Goal: Transaction & Acquisition: Purchase product/service

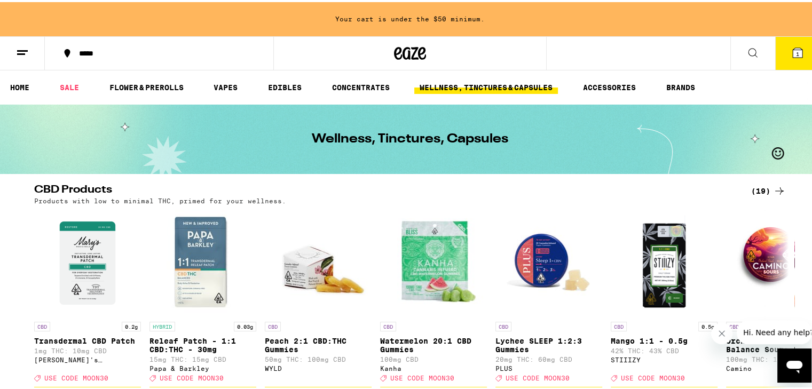
click at [794, 50] on icon at bounding box center [798, 51] width 10 height 10
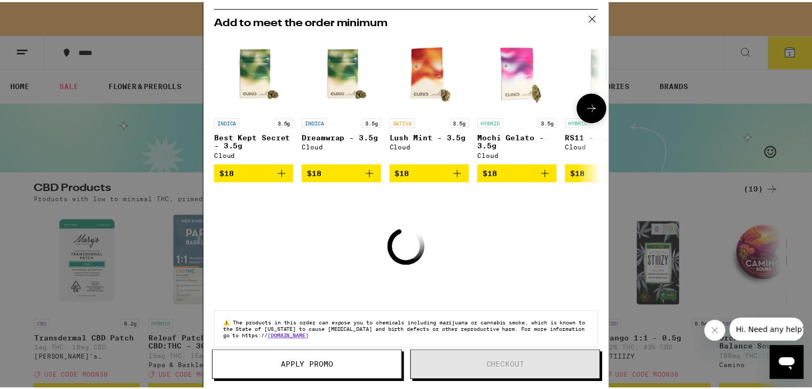
scroll to position [120, 0]
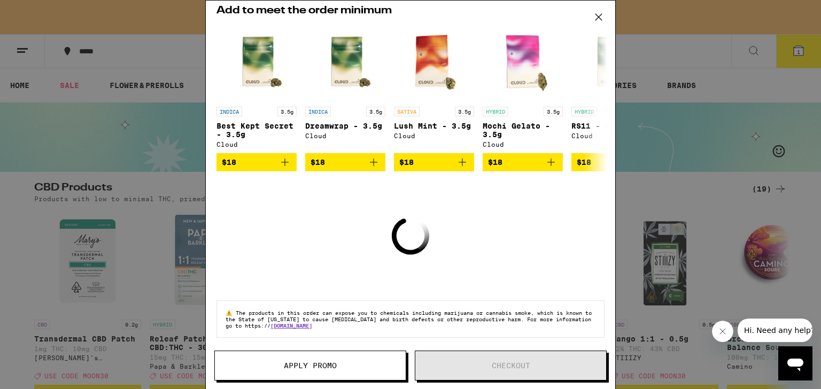
click at [601, 17] on icon at bounding box center [598, 17] width 16 height 16
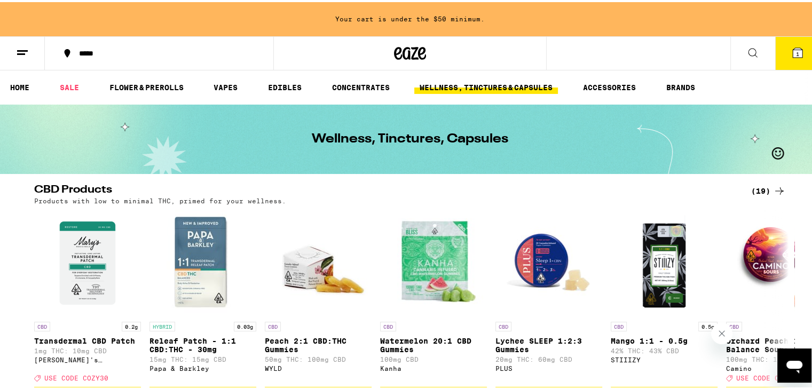
click at [795, 49] on icon at bounding box center [798, 50] width 13 height 13
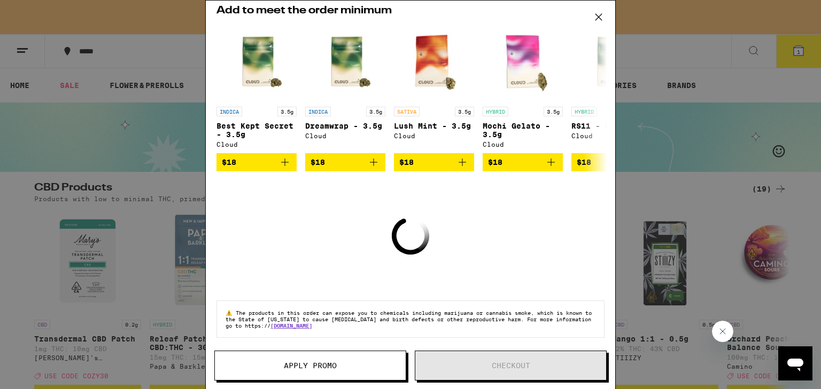
click at [597, 14] on icon at bounding box center [598, 17] width 16 height 16
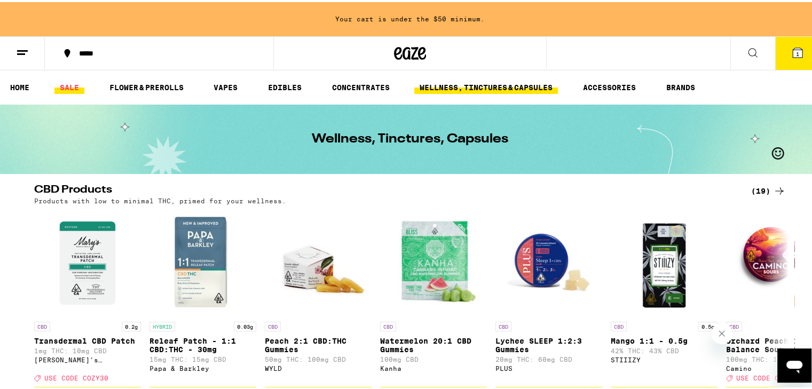
click at [64, 83] on link "SALE" at bounding box center [69, 85] width 30 height 13
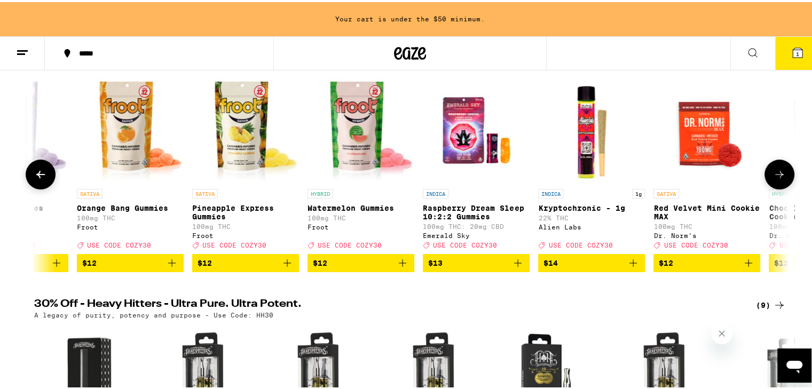
scroll to position [0, 5615]
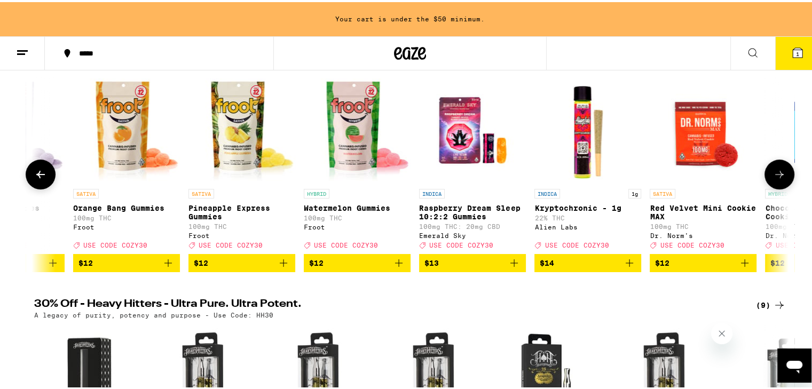
click at [244, 173] on img "Open page for Pineapple Express Gummies from Froot" at bounding box center [242, 128] width 107 height 107
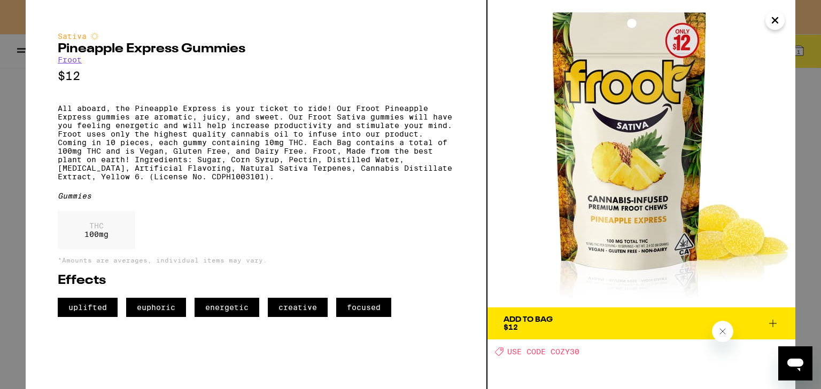
click at [787, 20] on img at bounding box center [641, 154] width 308 height 308
click at [779, 21] on icon "Close" at bounding box center [774, 20] width 13 height 16
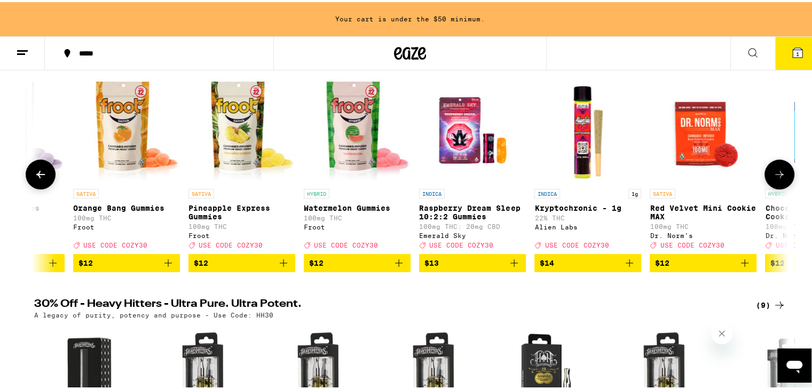
click at [785, 177] on button at bounding box center [780, 173] width 30 height 30
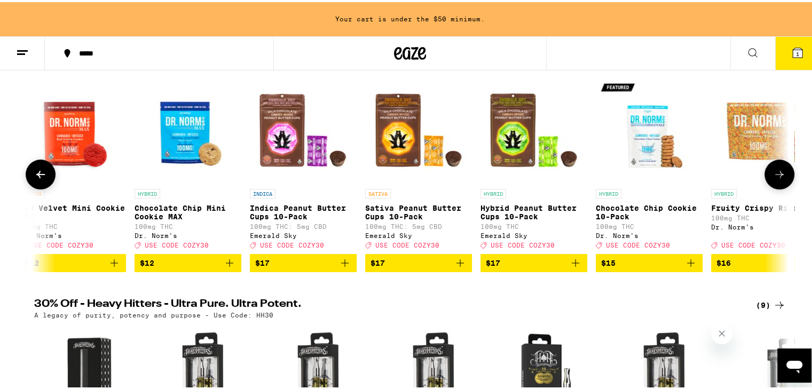
scroll to position [0, 6251]
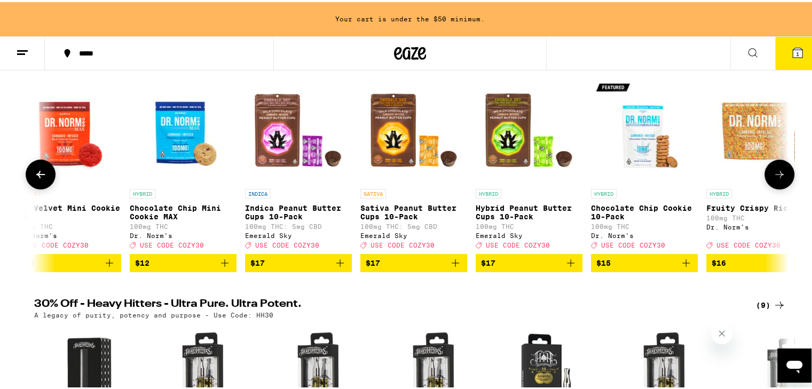
click at [404, 144] on img "Open page for Sativa Peanut Butter Cups 10-Pack from Emerald Sky" at bounding box center [414, 128] width 107 height 107
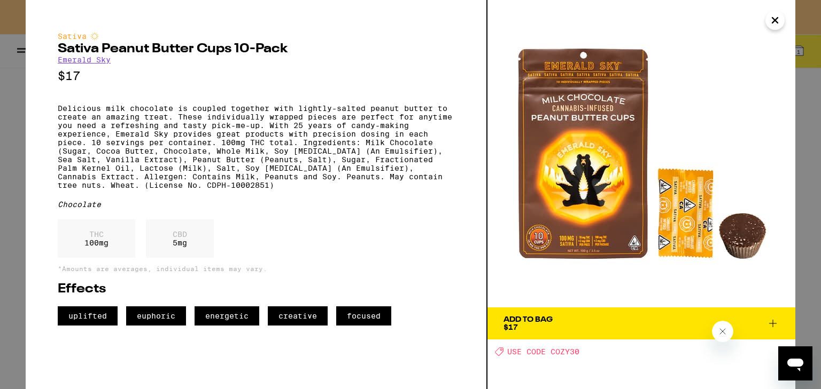
click at [774, 22] on icon "Close" at bounding box center [774, 20] width 13 height 16
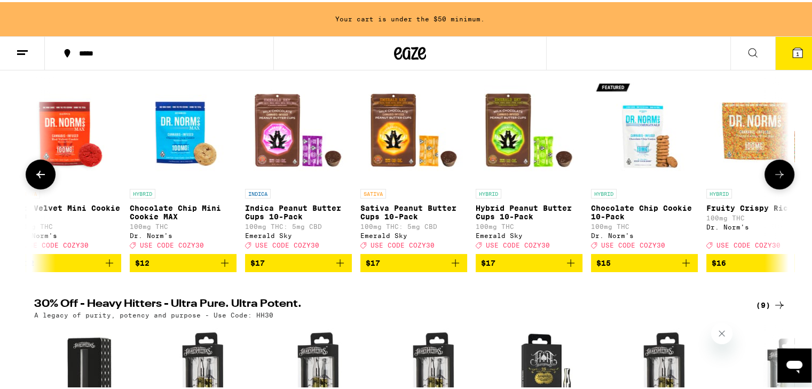
click at [774, 172] on icon at bounding box center [780, 172] width 13 height 13
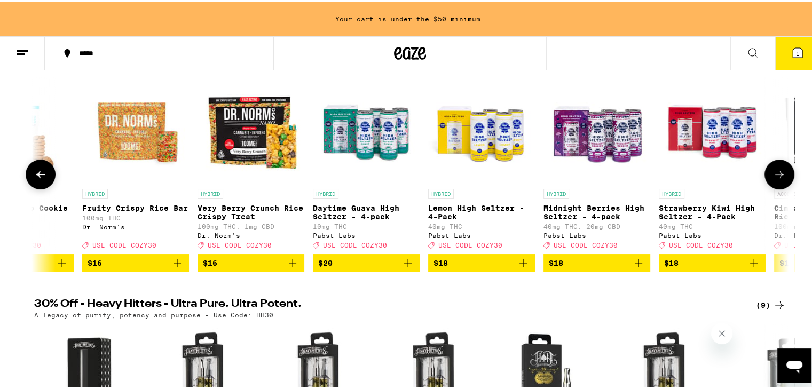
scroll to position [0, 6886]
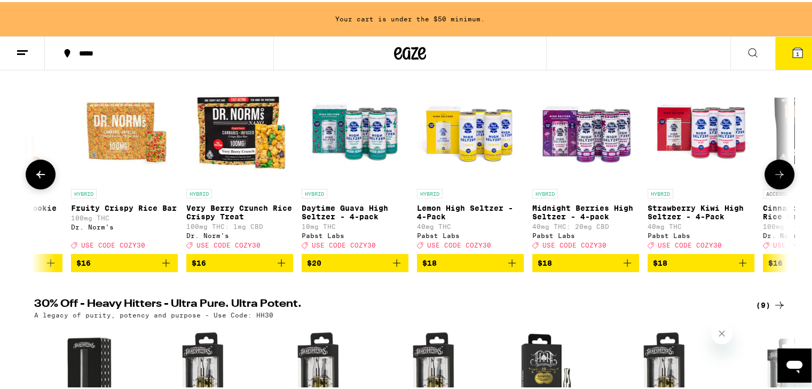
click at [364, 268] on span "$20" at bounding box center [355, 261] width 96 height 13
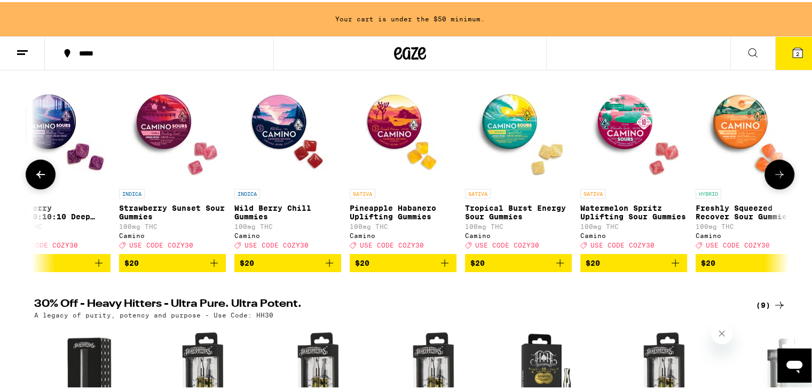
scroll to position [0, 7877]
click at [512, 211] on p "Tropical Burst Energy Sour Gummies" at bounding box center [518, 210] width 107 height 17
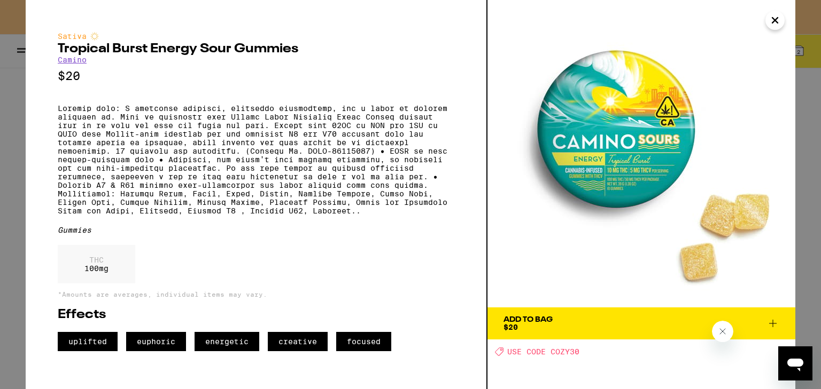
click at [776, 23] on icon "Close" at bounding box center [774, 20] width 13 height 16
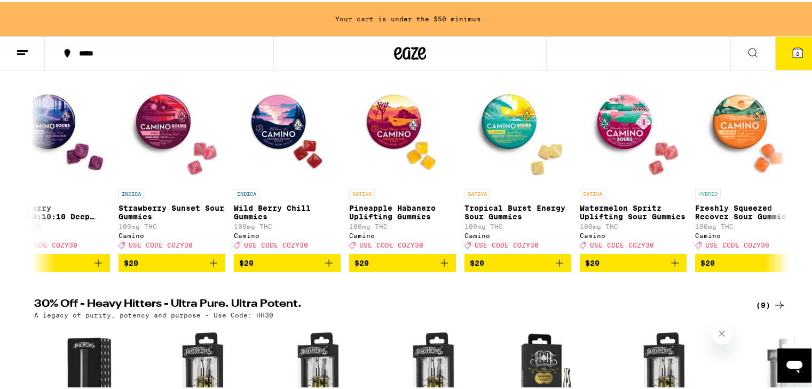
click at [625, 267] on span "$20" at bounding box center [633, 261] width 96 height 13
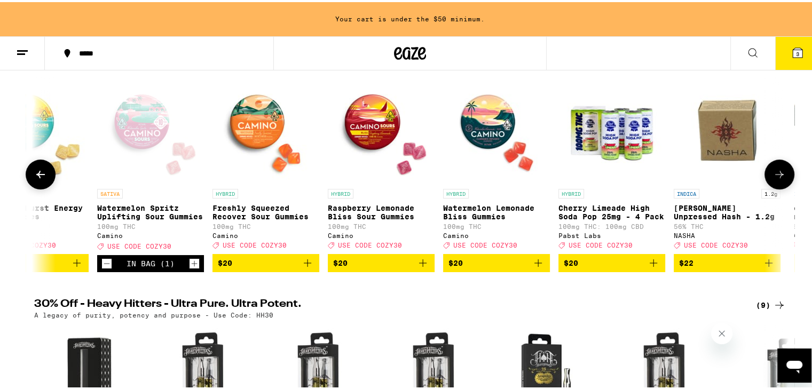
scroll to position [0, 8381]
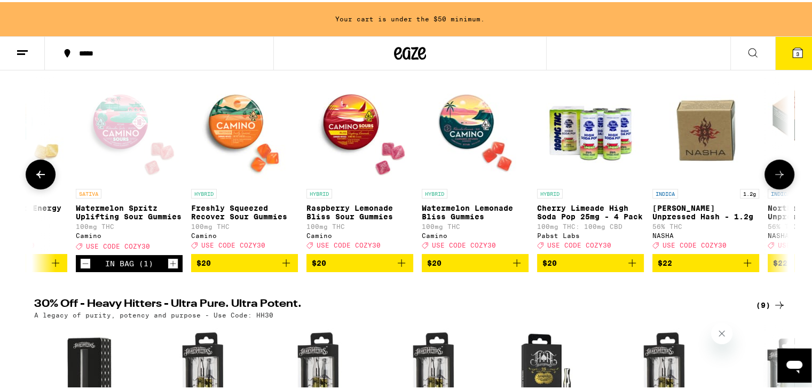
click at [457, 268] on span "$20" at bounding box center [475, 261] width 96 height 13
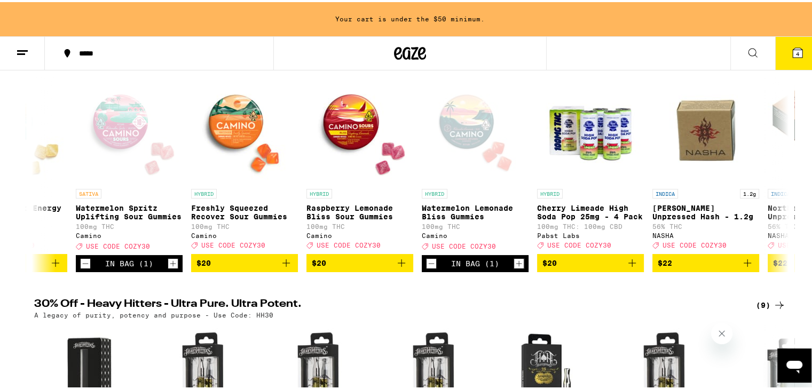
click at [794, 53] on icon at bounding box center [798, 51] width 10 height 10
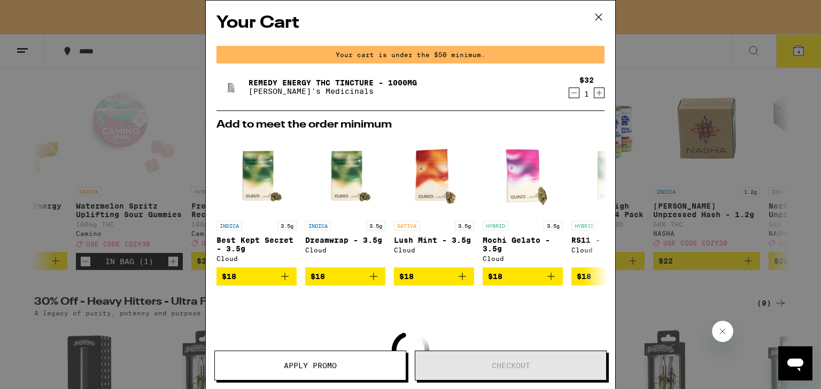
click at [599, 17] on icon at bounding box center [598, 17] width 16 height 16
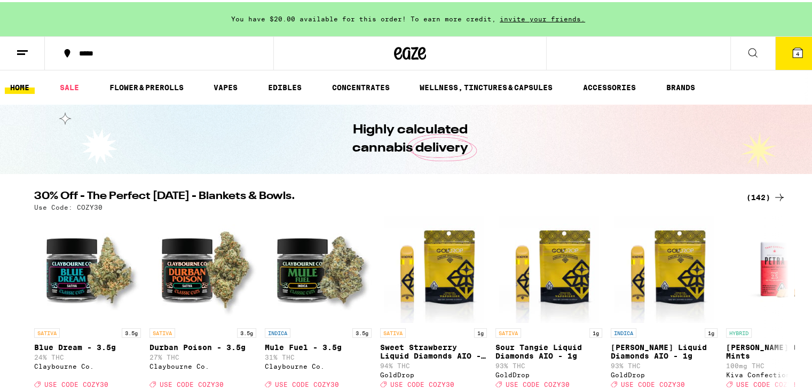
click at [794, 48] on icon at bounding box center [798, 51] width 10 height 10
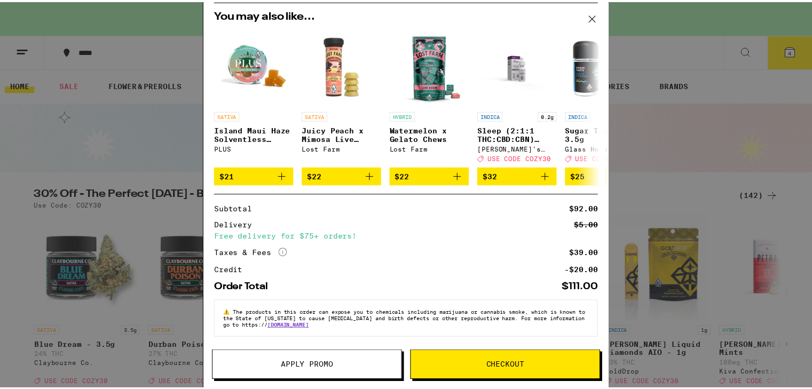
scroll to position [231, 0]
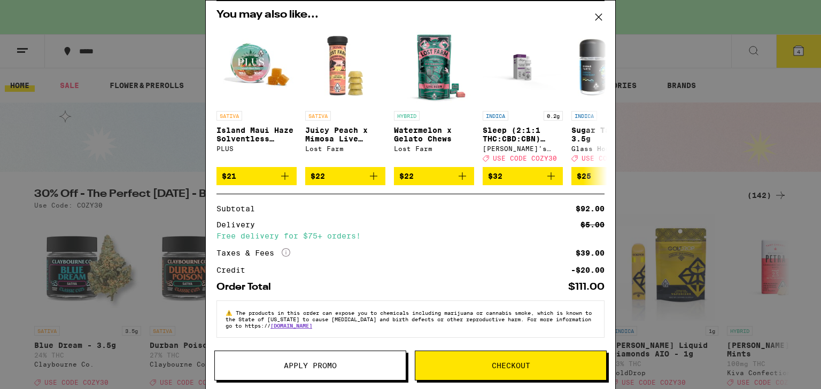
click at [600, 15] on icon at bounding box center [598, 17] width 16 height 16
